Goal: Task Accomplishment & Management: Manage account settings

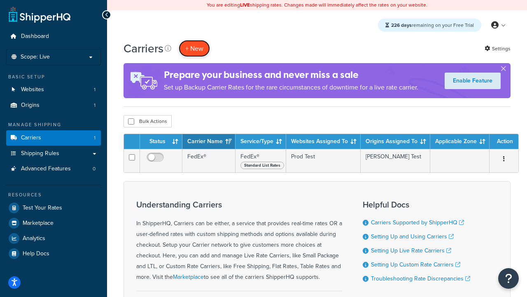
click at [194, 48] on button "+ New" at bounding box center [194, 48] width 31 height 17
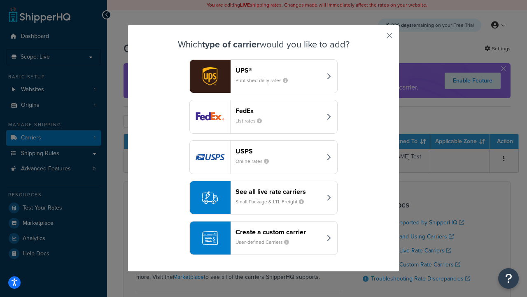
click at [278, 110] on header "FedEx" at bounding box center [279, 111] width 86 height 8
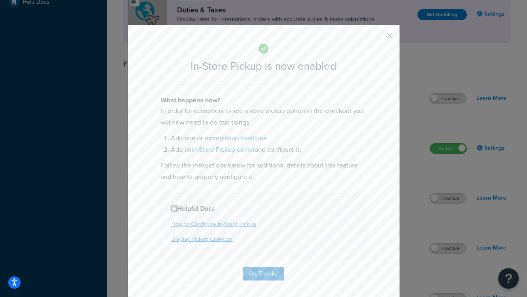
click at [377, 38] on button "button" at bounding box center [377, 38] width 2 height 2
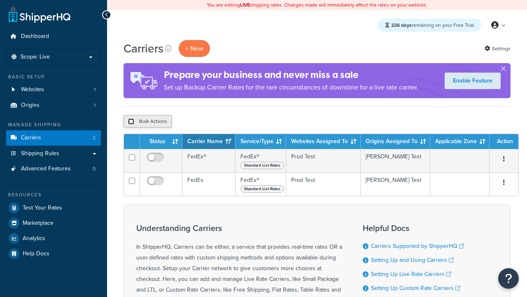
click at [131, 122] on input "checkbox" at bounding box center [131, 121] width 6 height 6
checkbox input "true"
click at [0, 0] on button "Delete" at bounding box center [0, 0] width 0 height 0
